Goal: Task Accomplishment & Management: Manage account settings

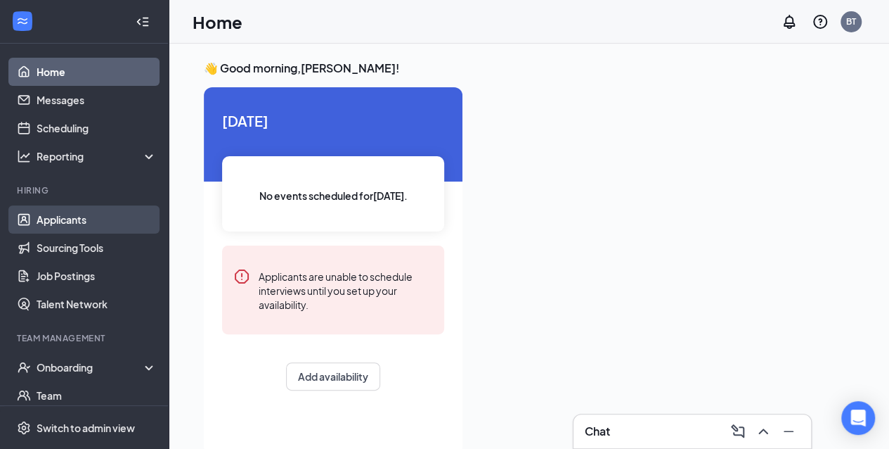
click at [76, 222] on link "Applicants" at bounding box center [97, 219] width 120 height 28
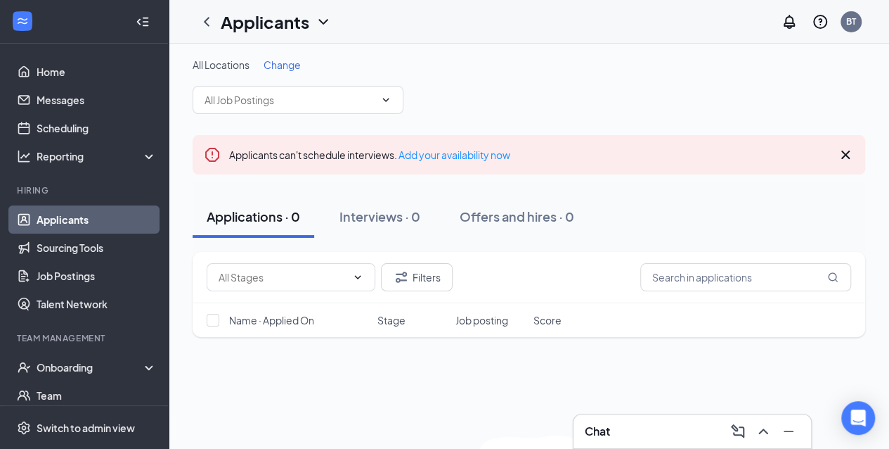
scroll to position [4, 0]
click at [380, 103] on icon "ChevronDown" at bounding box center [385, 98] width 11 height 11
click at [431, 46] on div "All Locations Change Applicants can't schedule interviews. Add your availabilit…" at bounding box center [529, 313] width 721 height 548
click at [444, 155] on link "Add your availability now" at bounding box center [455, 153] width 112 height 13
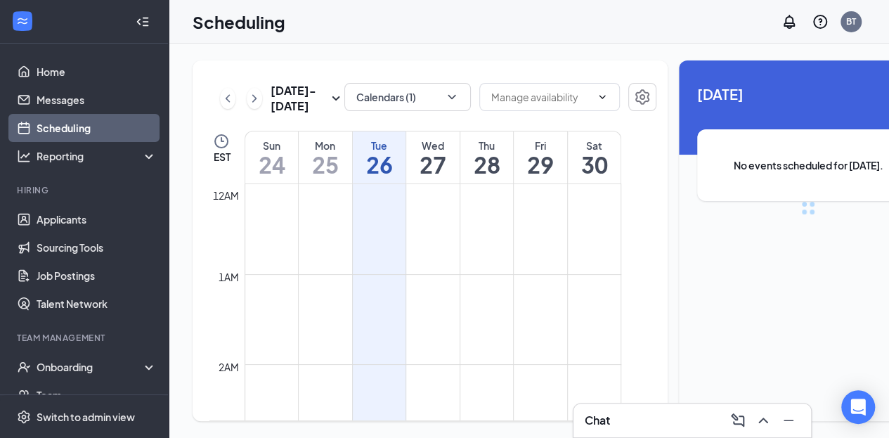
scroll to position [691, 0]
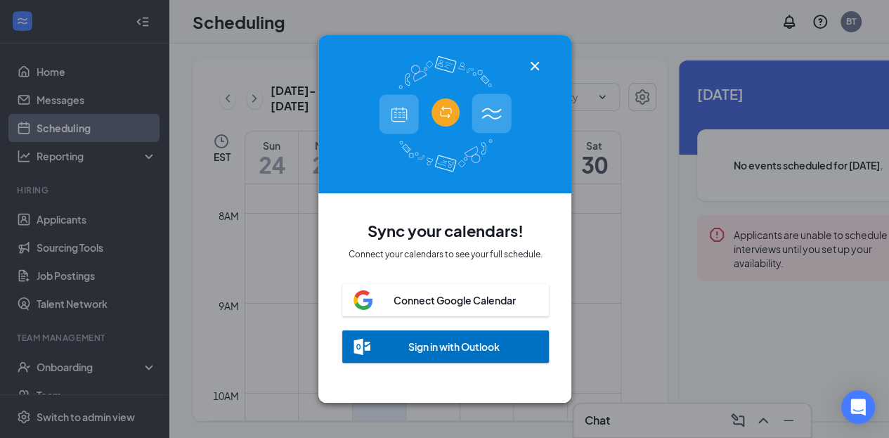
click at [431, 349] on div "Sign in with Outlook" at bounding box center [445, 346] width 207 height 32
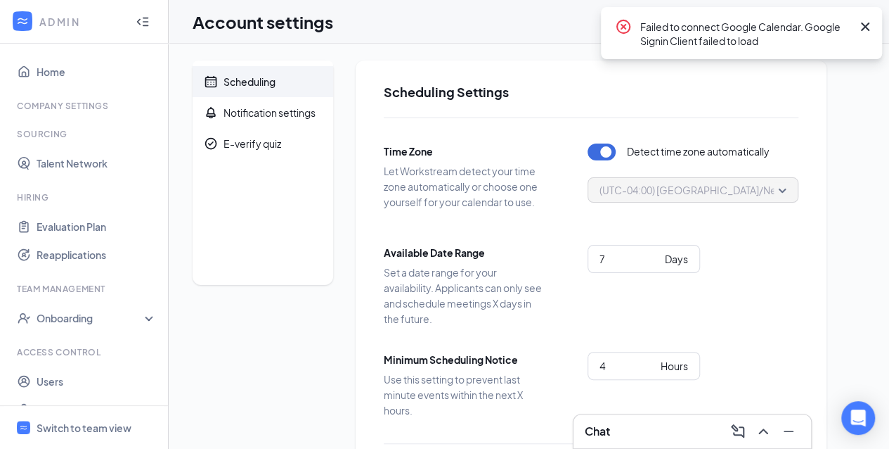
click at [868, 27] on icon "Cross" at bounding box center [865, 26] width 17 height 17
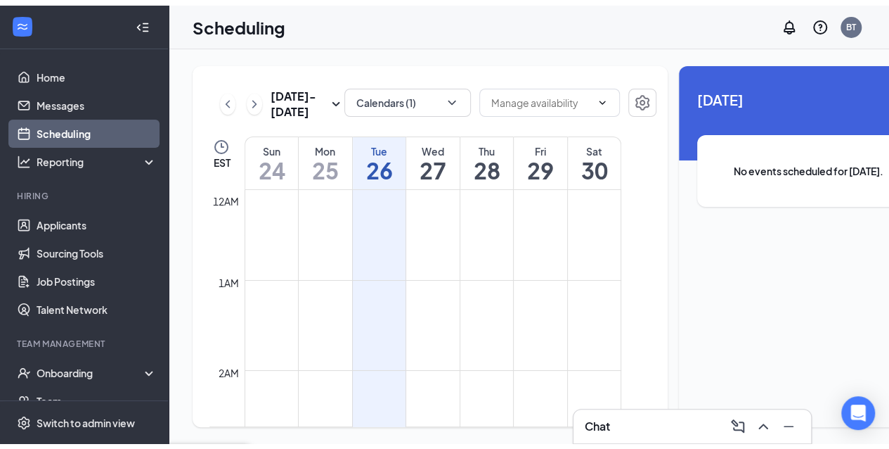
scroll to position [691, 0]
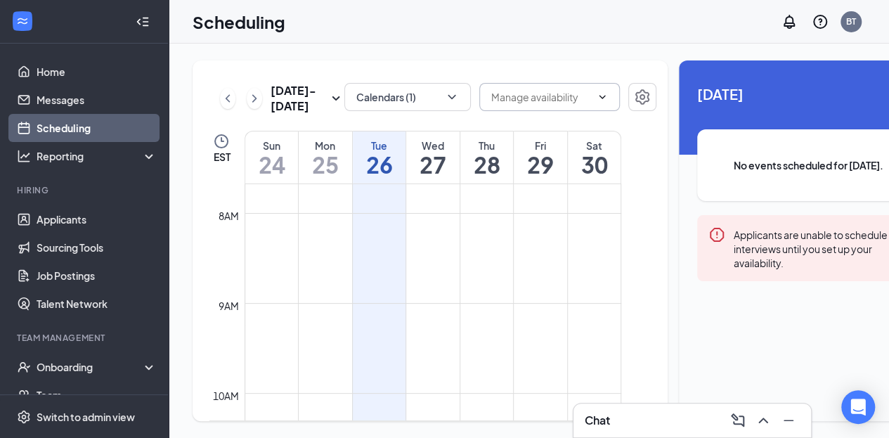
click at [570, 100] on span at bounding box center [550, 97] width 141 height 28
click at [634, 94] on icon "Settings" at bounding box center [642, 97] width 17 height 17
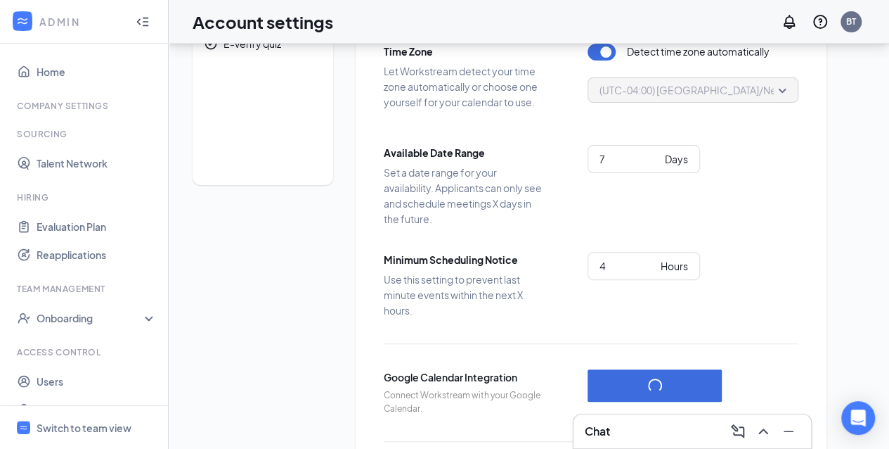
scroll to position [218, 0]
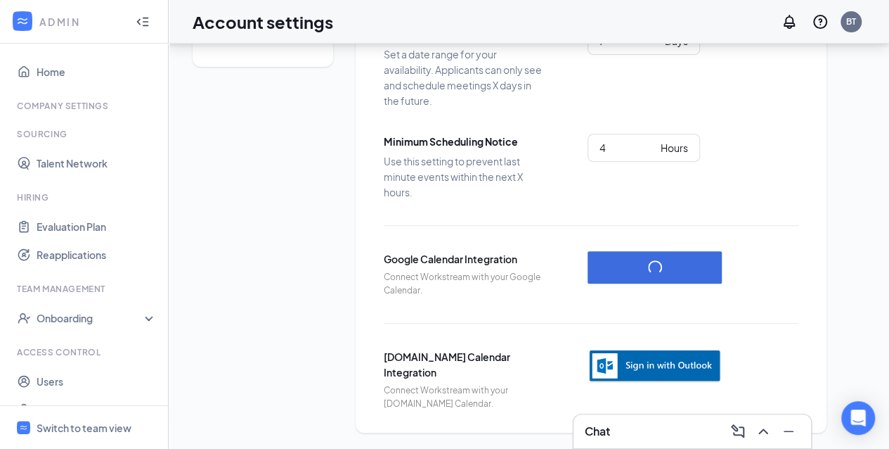
click at [672, 371] on img "button" at bounding box center [655, 366] width 134 height 34
click at [769, 152] on div "4 Hours" at bounding box center [693, 148] width 211 height 28
click at [792, 433] on icon "Minimize" at bounding box center [788, 431] width 17 height 17
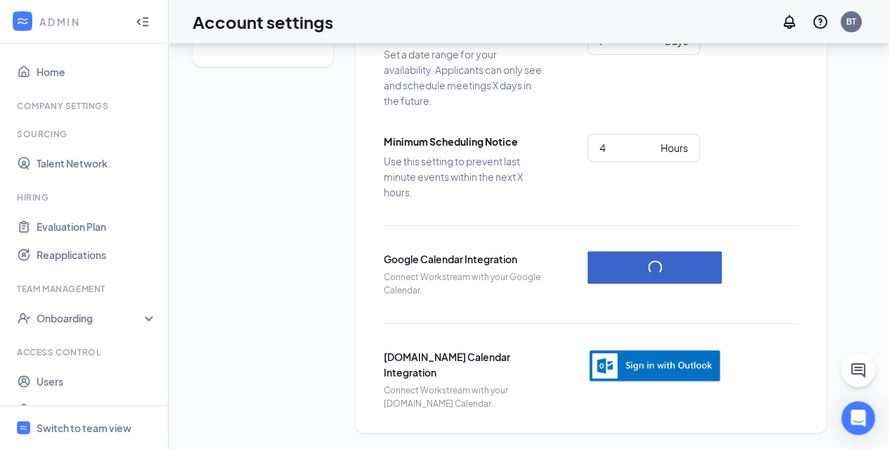
click at [671, 271] on button "button" at bounding box center [655, 267] width 134 height 32
drag, startPoint x: 671, startPoint y: 271, endPoint x: 697, endPoint y: 294, distance: 34.4
click at [697, 294] on div at bounding box center [655, 274] width 134 height 46
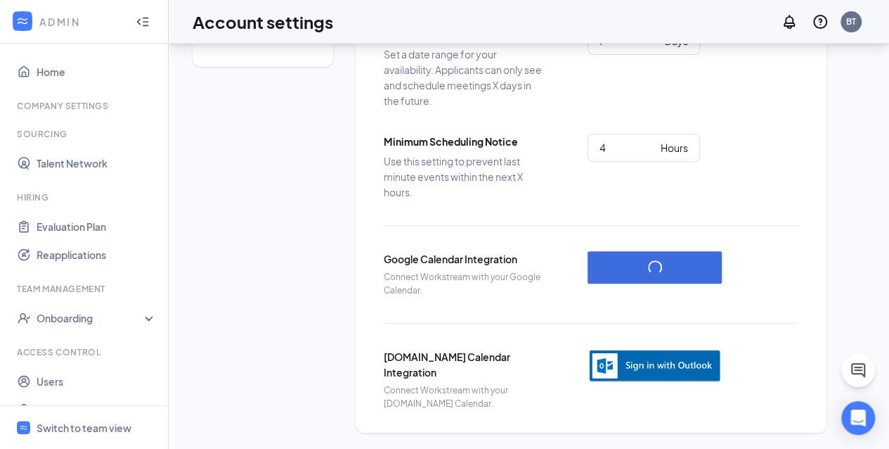
click at [653, 371] on img "button" at bounding box center [655, 366] width 134 height 34
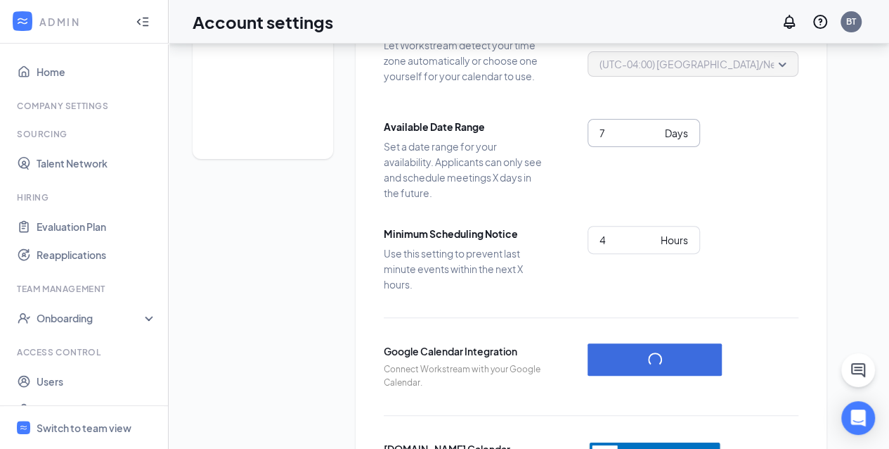
scroll to position [0, 0]
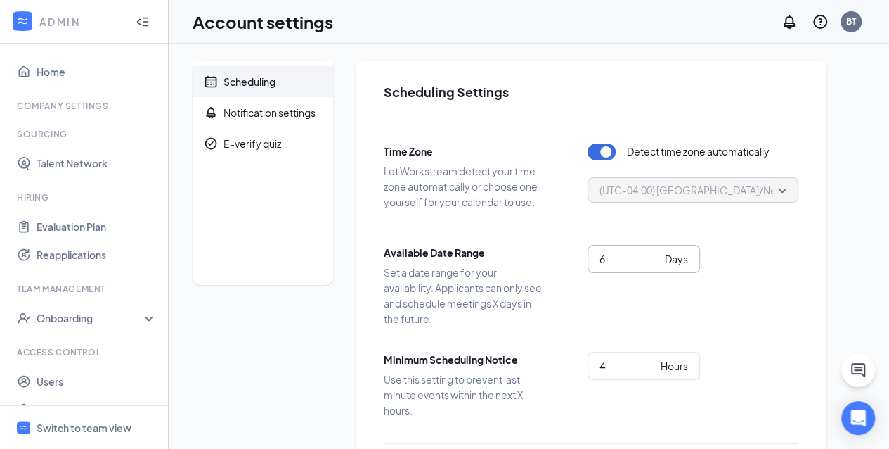
click at [651, 262] on input "6" at bounding box center [630, 258] width 60 height 15
click at [651, 262] on input "5" at bounding box center [630, 258] width 60 height 15
click at [651, 262] on input "4" at bounding box center [630, 258] width 60 height 15
click at [651, 262] on input "3" at bounding box center [630, 258] width 60 height 15
click at [651, 262] on input "2" at bounding box center [630, 258] width 60 height 15
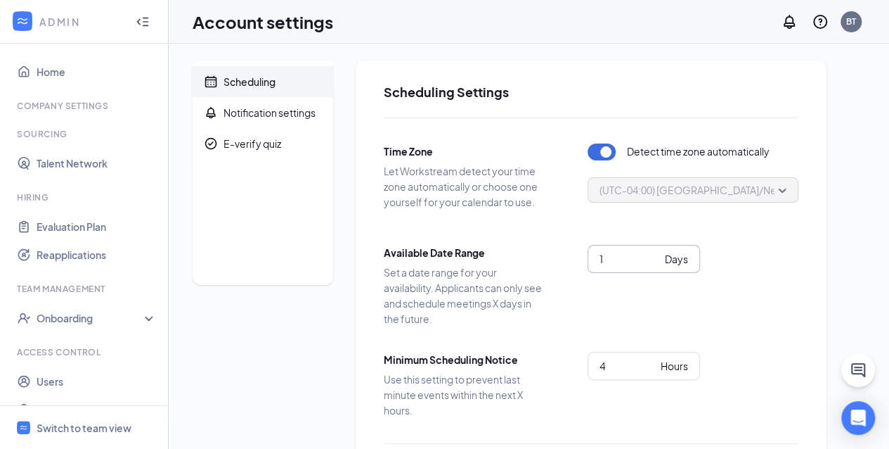
type input "1"
click at [651, 262] on input "1" at bounding box center [630, 258] width 60 height 15
click at [695, 305] on div "1 Days" at bounding box center [693, 277] width 211 height 65
click at [301, 83] on span "Scheduling" at bounding box center [273, 81] width 98 height 31
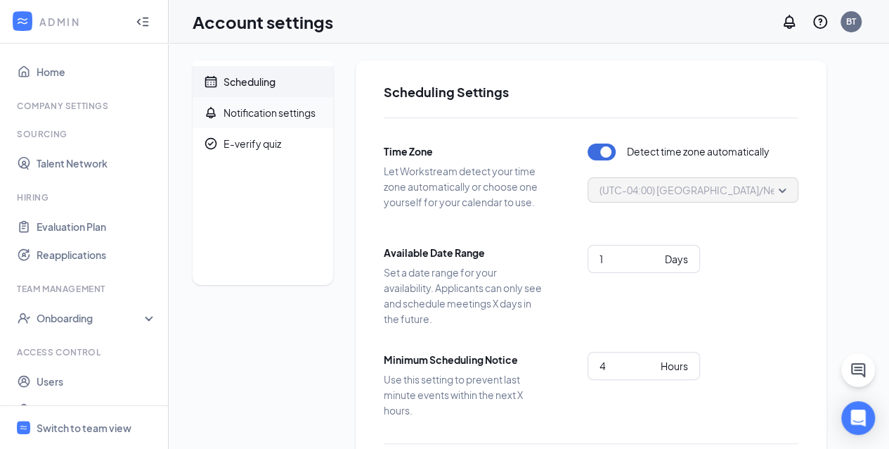
click at [301, 116] on div "Notification settings" at bounding box center [270, 112] width 92 height 14
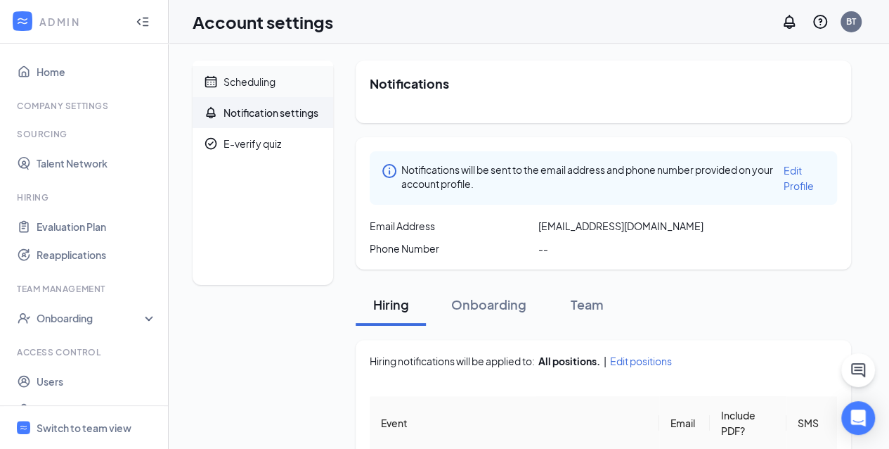
click at [304, 80] on span "Scheduling" at bounding box center [273, 81] width 98 height 31
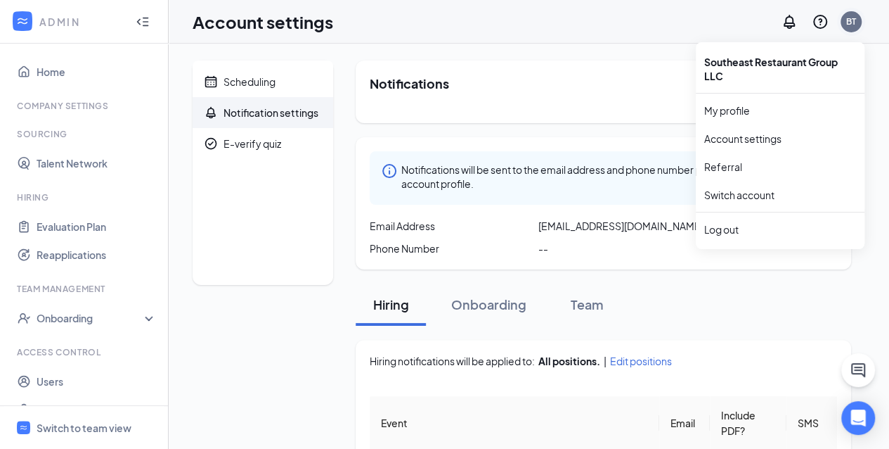
click at [847, 27] on div "BT" at bounding box center [852, 21] width 10 height 12
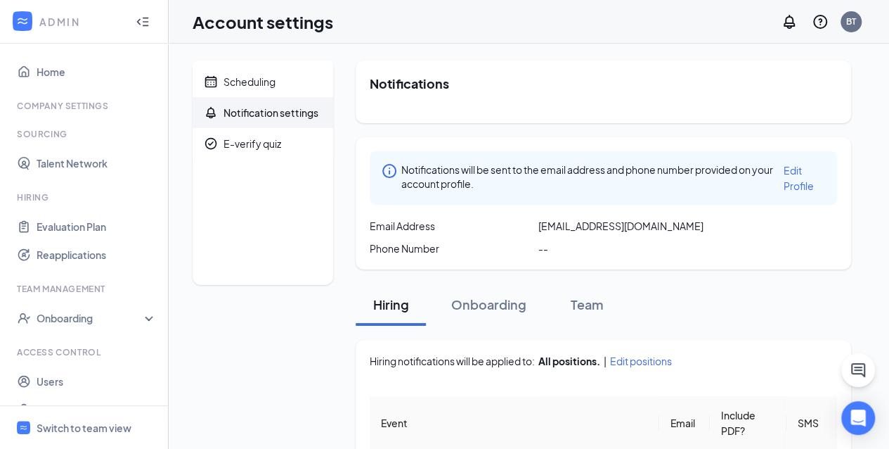
click at [614, 68] on div "Notifications" at bounding box center [604, 91] width 496 height 63
click at [42, 69] on link "Home" at bounding box center [97, 72] width 120 height 28
